Goal: Task Accomplishment & Management: Use online tool/utility

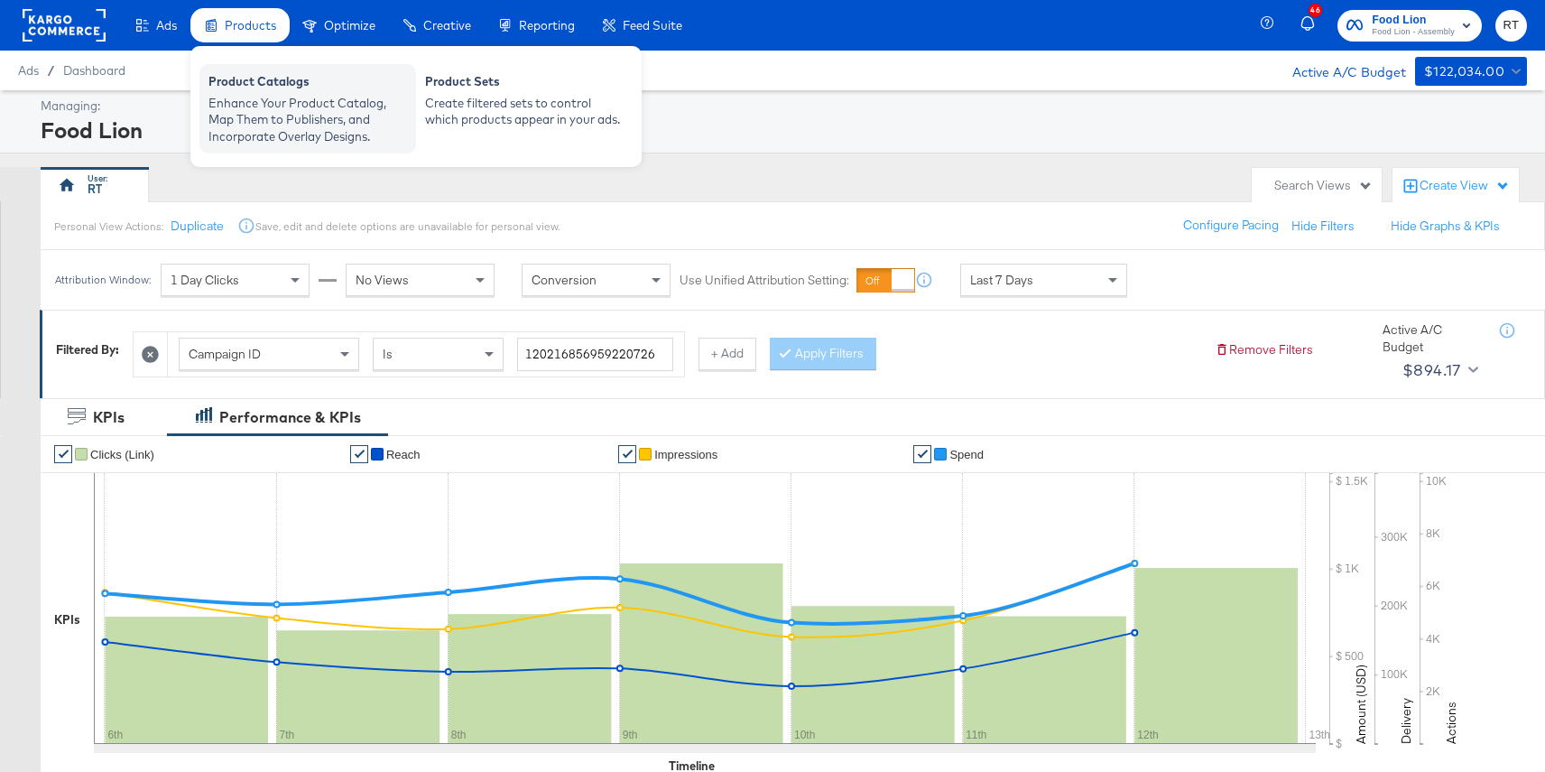
click at [260, 116] on div "Enhance Your Product Catalog, Map Them to Publishers, and Incorporate Overlay D…" at bounding box center [307, 120] width 199 height 51
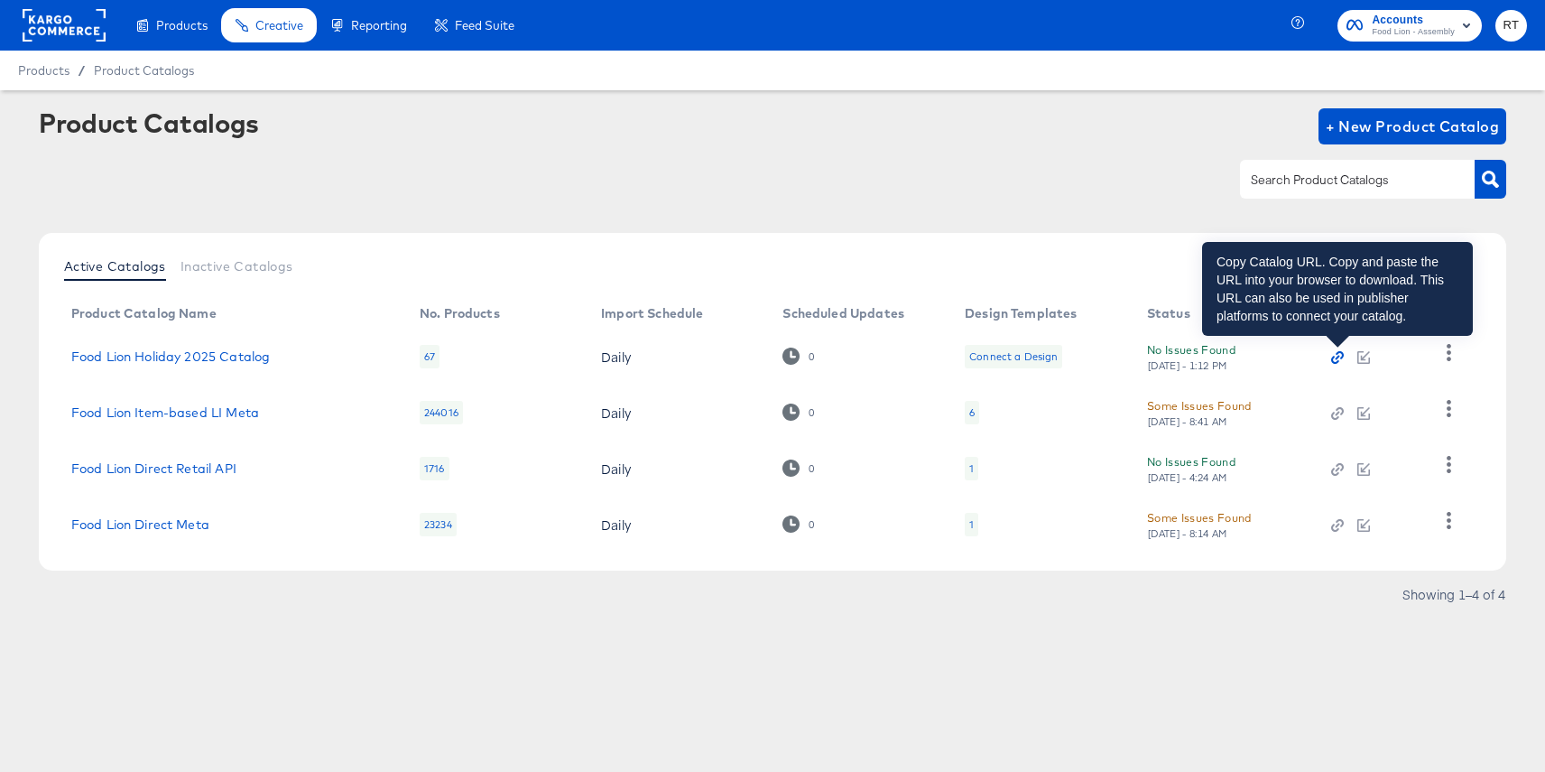
click at [1331, 357] on icon "button" at bounding box center [1335, 360] width 8 height 8
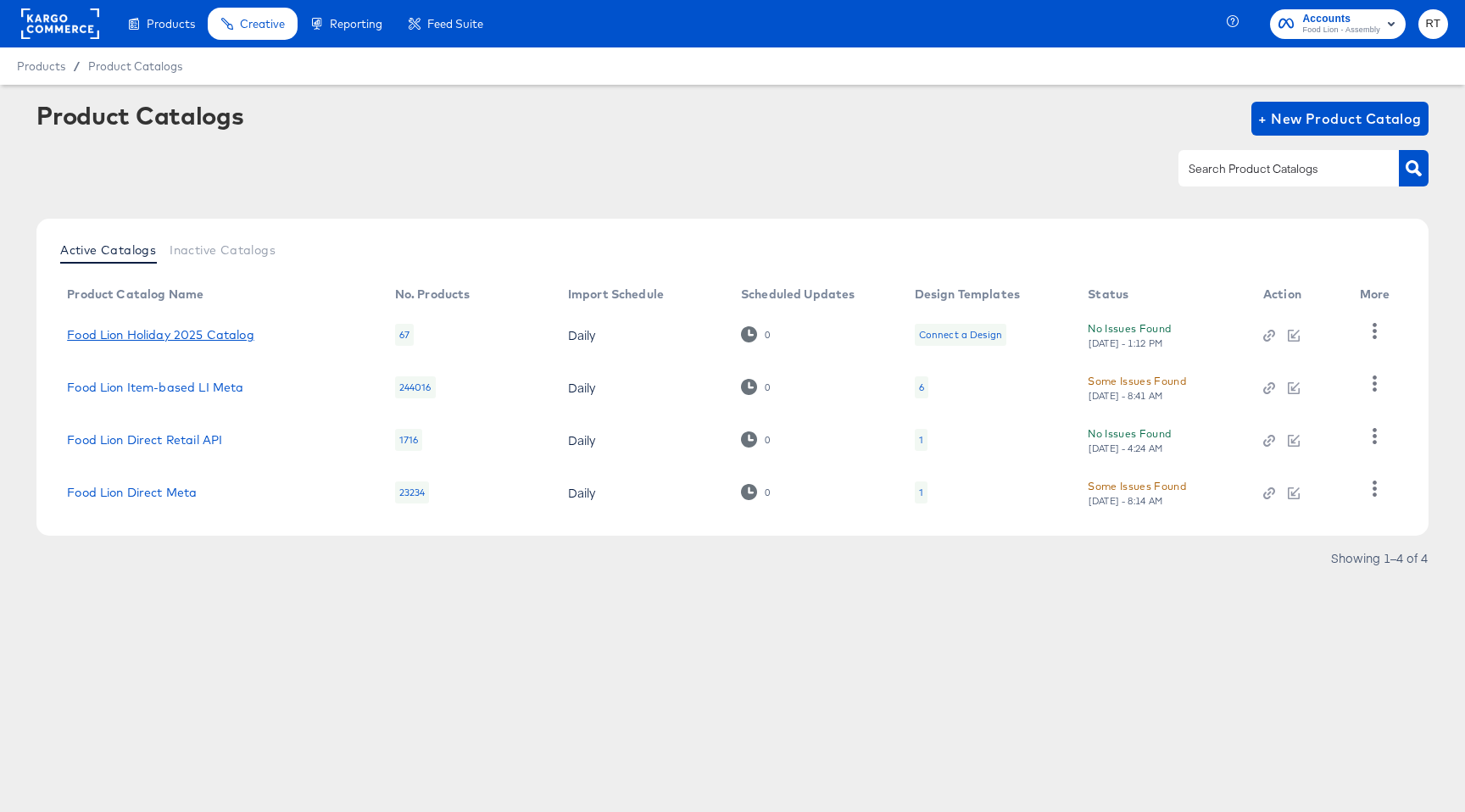
click at [146, 328] on link "Food Lion Holiday 2025 Catalog" at bounding box center [160, 334] width 187 height 13
